Goal: Task Accomplishment & Management: Manage account settings

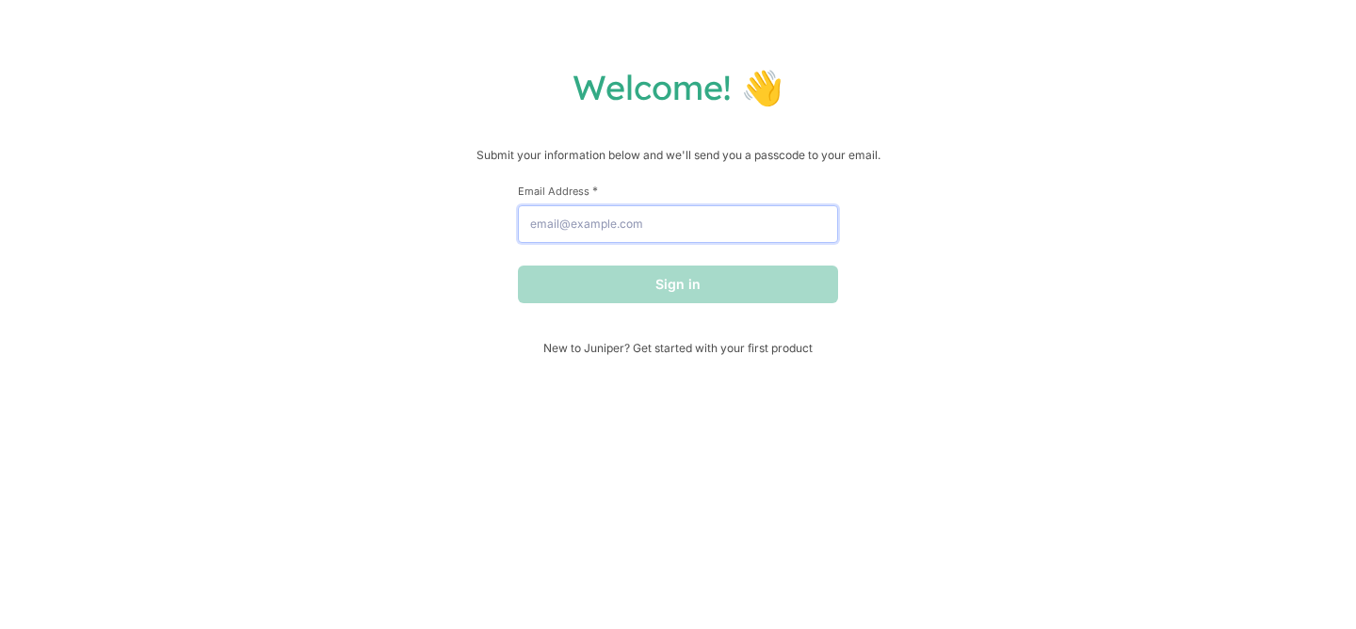
click at [684, 226] on input "Email Address *" at bounding box center [678, 224] width 320 height 38
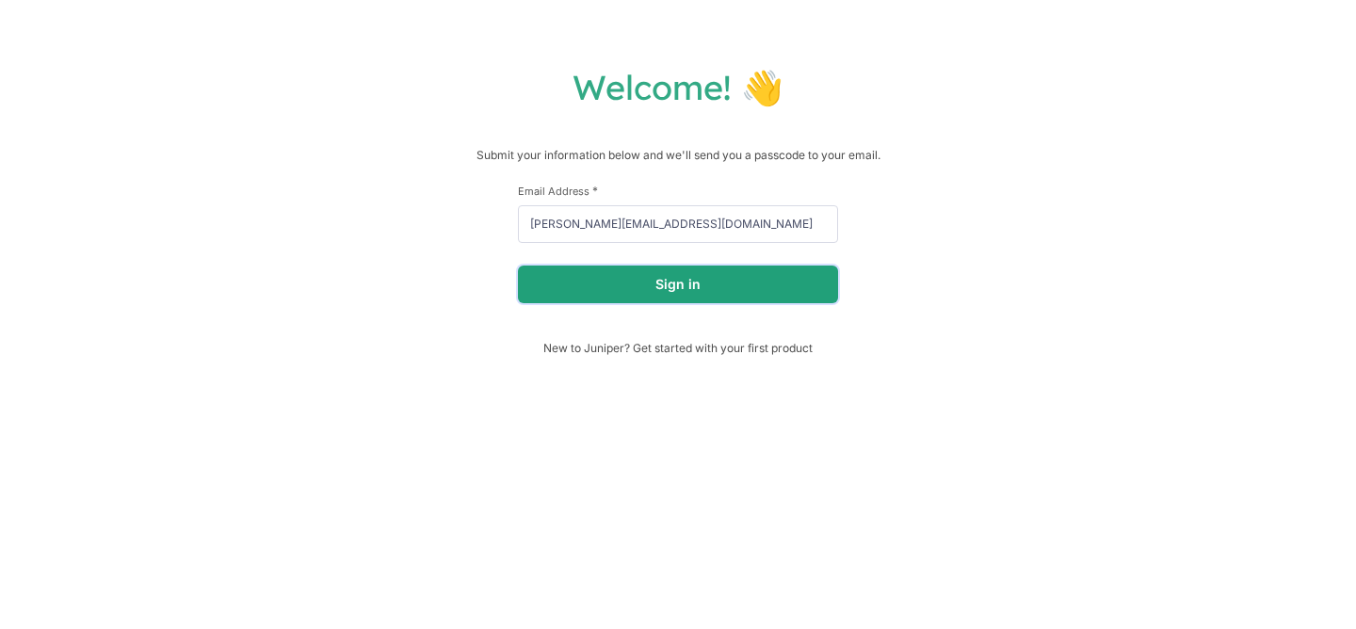
click at [689, 280] on button "Sign in" at bounding box center [678, 285] width 320 height 38
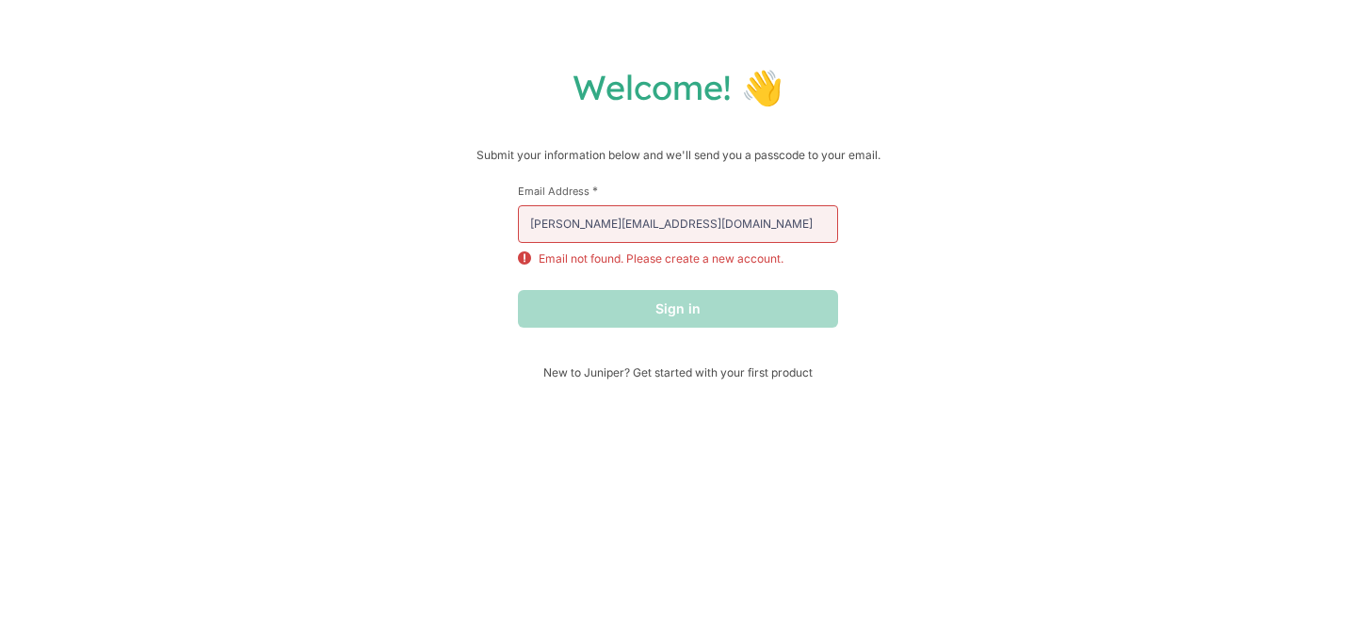
click at [663, 360] on div "First Name * Last Name * Email Address * [PERSON_NAME][EMAIL_ADDRESS][DOMAIN_NA…" at bounding box center [678, 275] width 320 height 182
click at [675, 216] on input "[PERSON_NAME][EMAIL_ADDRESS][DOMAIN_NAME]" at bounding box center [678, 224] width 320 height 38
drag, startPoint x: 713, startPoint y: 220, endPoint x: 518, endPoint y: 217, distance: 195.0
click at [520, 218] on input "[PERSON_NAME][EMAIL_ADDRESS][DOMAIN_NAME]" at bounding box center [678, 224] width 320 height 38
paste input "juniper creations"
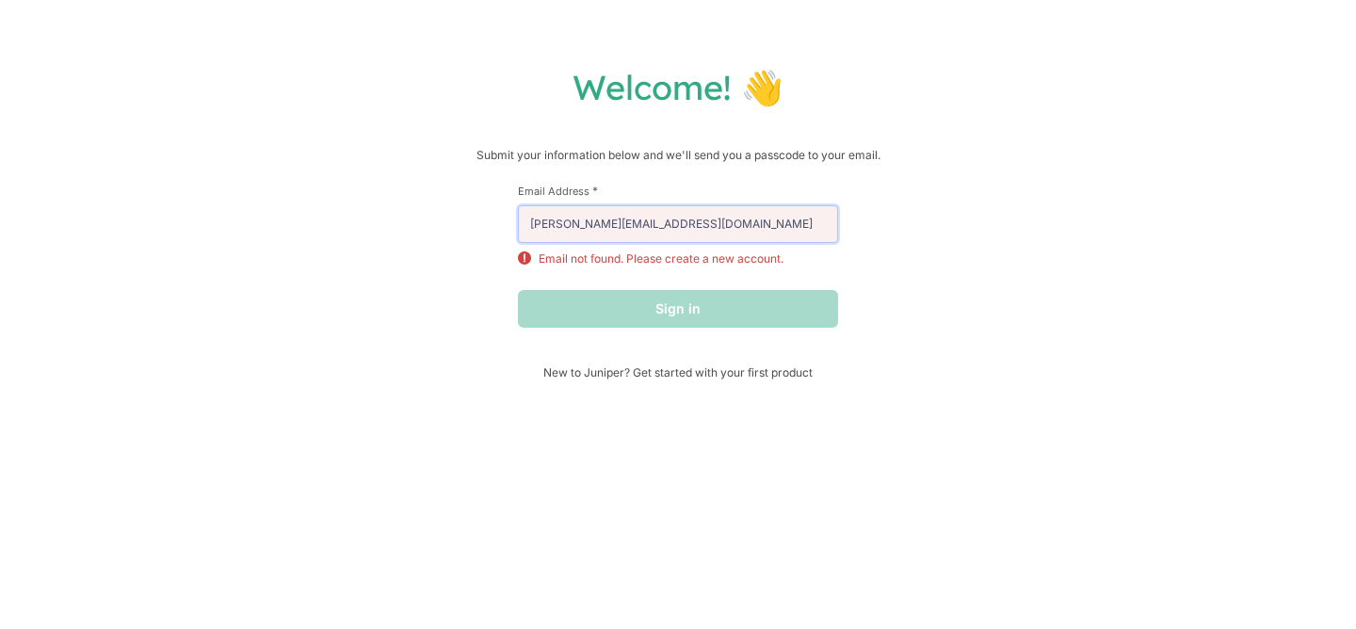
type input "juniper creations"
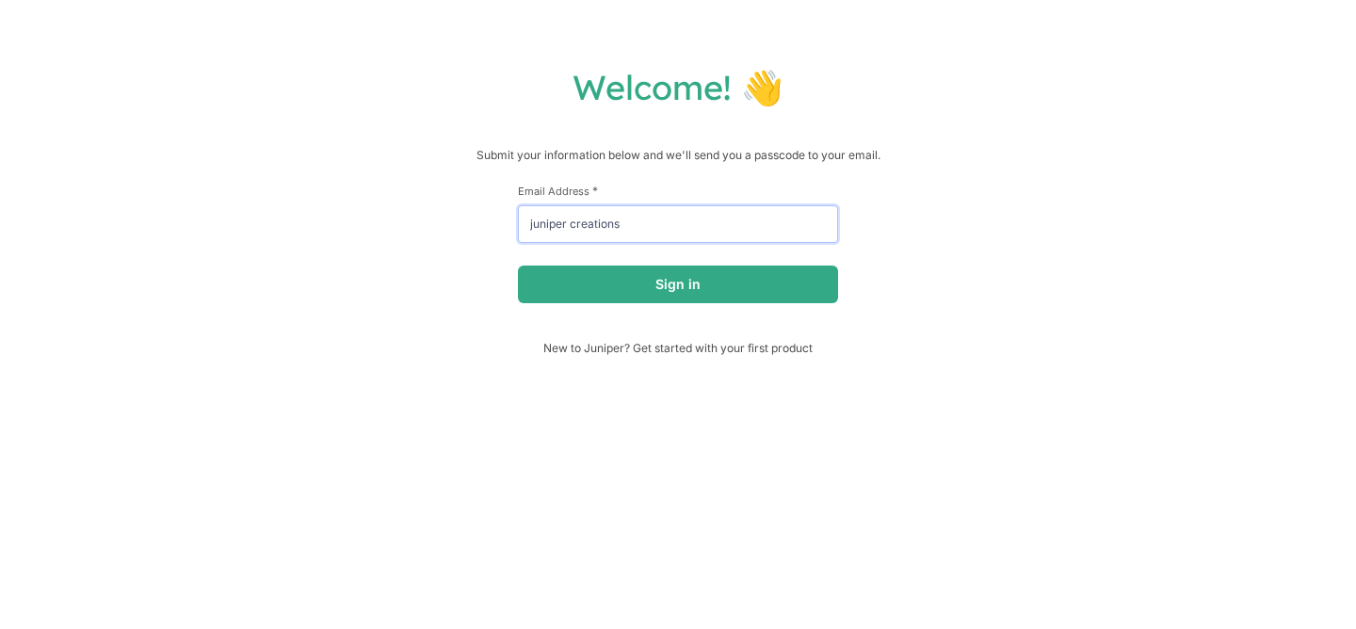
drag, startPoint x: 658, startPoint y: 240, endPoint x: 544, endPoint y: 198, distance: 122.5
click at [544, 198] on div "Email Address * juniper creations" at bounding box center [678, 213] width 320 height 59
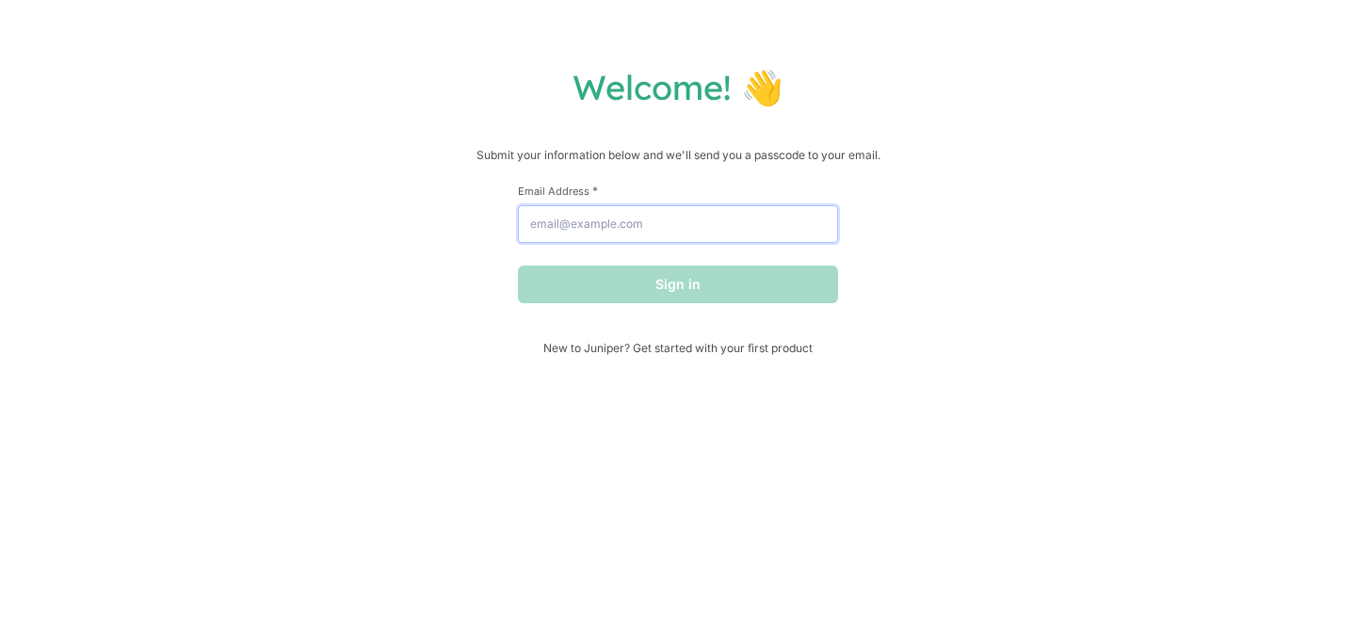
click at [706, 207] on input "Email Address *" at bounding box center [678, 224] width 320 height 38
type input "[PERSON_NAME][EMAIL_ADDRESS][DOMAIN_NAME]"
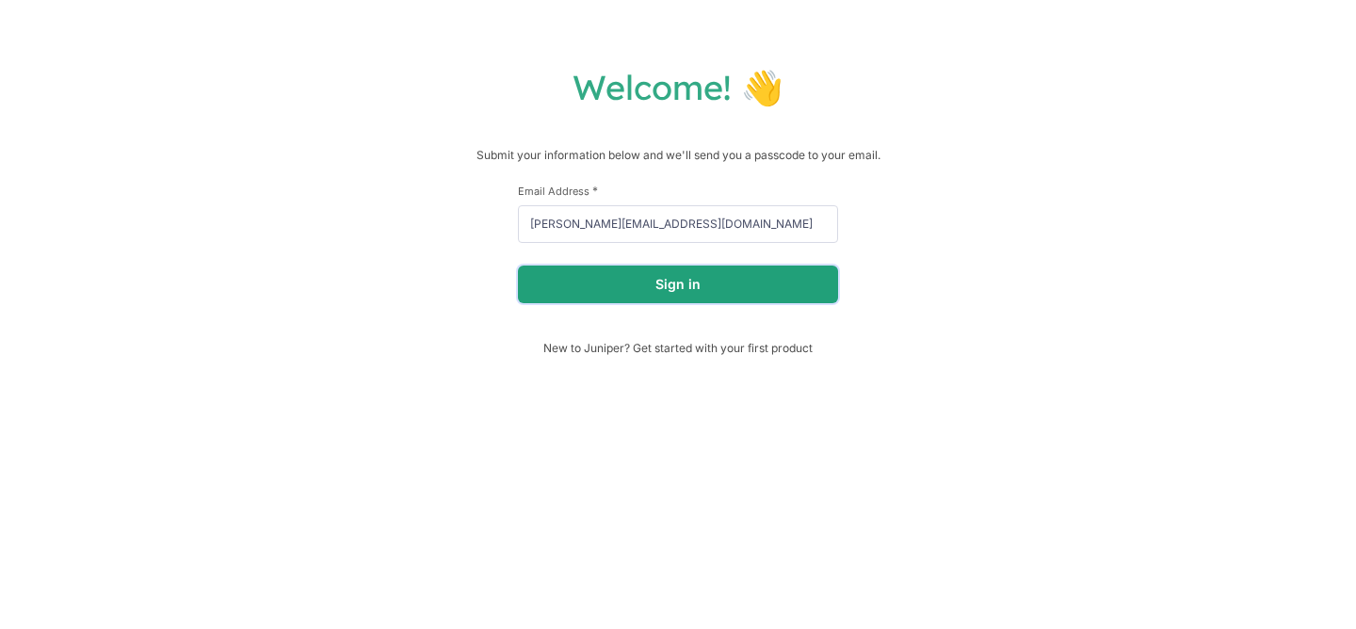
click at [706, 280] on button "Sign in" at bounding box center [678, 285] width 320 height 38
